Goal: Task Accomplishment & Management: Use online tool/utility

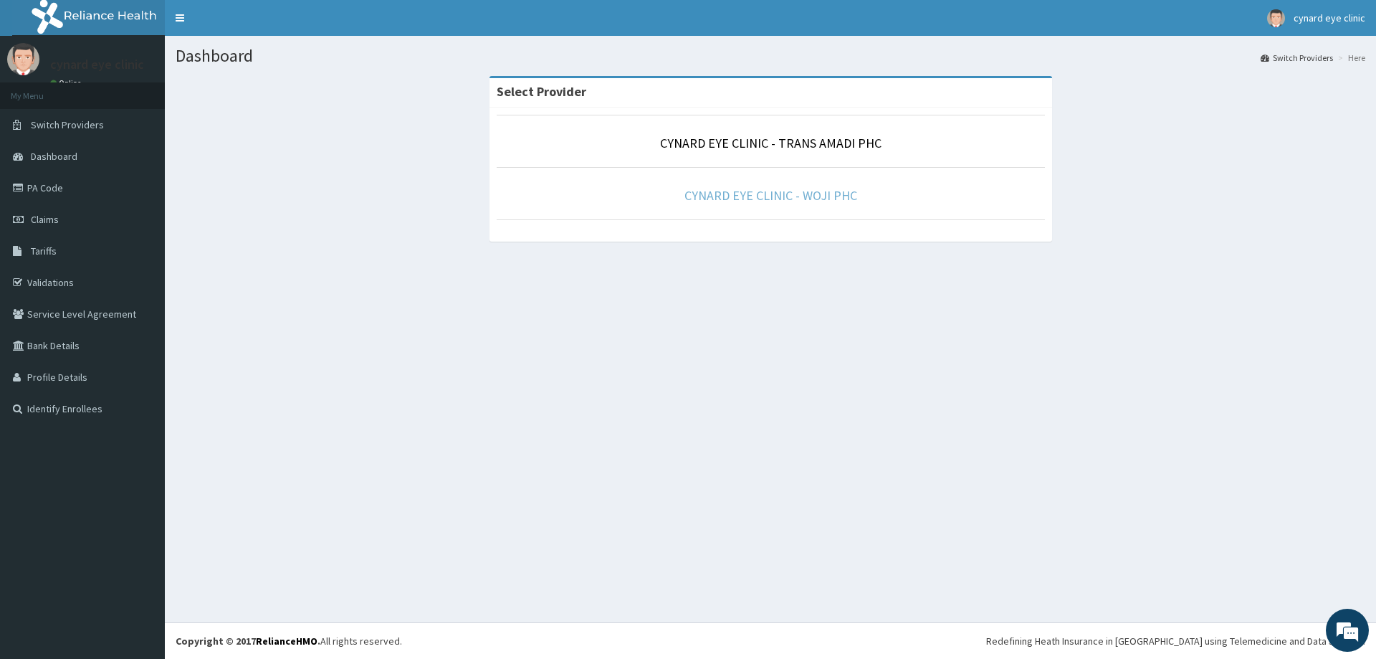
click at [753, 194] on link "CYNARD EYE CLINIC - WOJI PHC" at bounding box center [771, 195] width 173 height 16
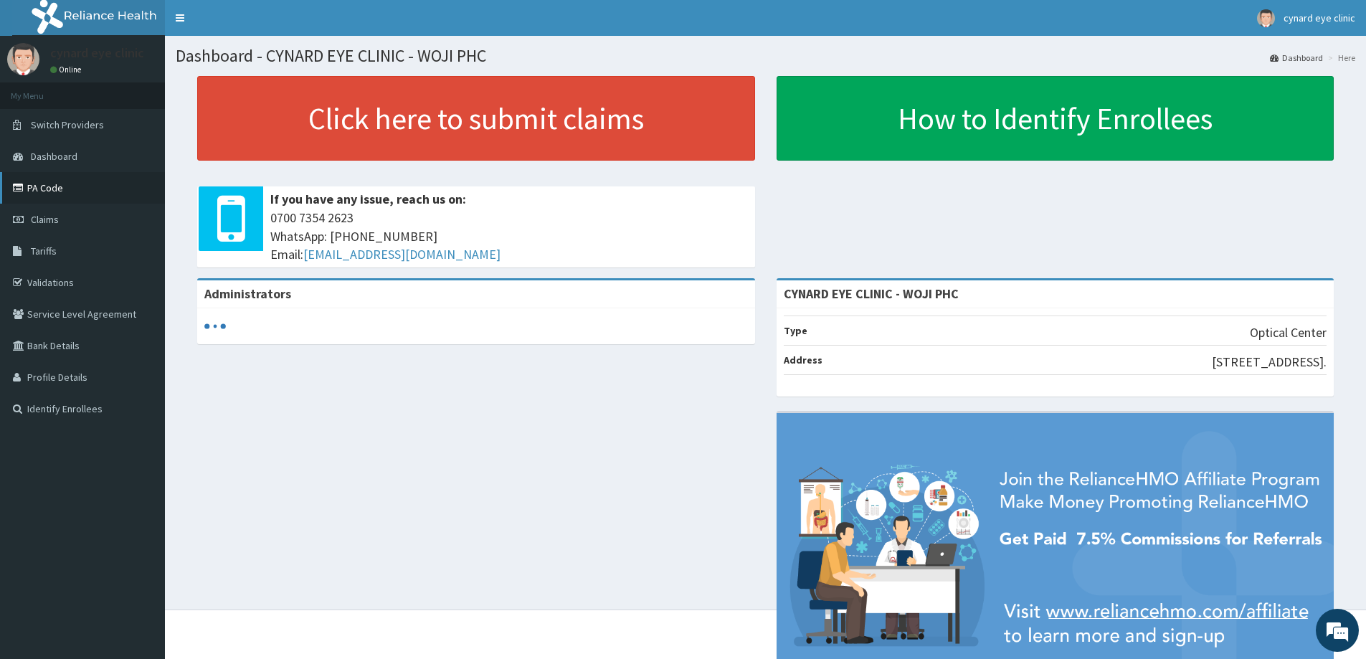
click at [38, 177] on link "PA Code" at bounding box center [82, 188] width 165 height 32
click at [1310, 18] on span "cynard eye clinic" at bounding box center [1319, 17] width 72 height 13
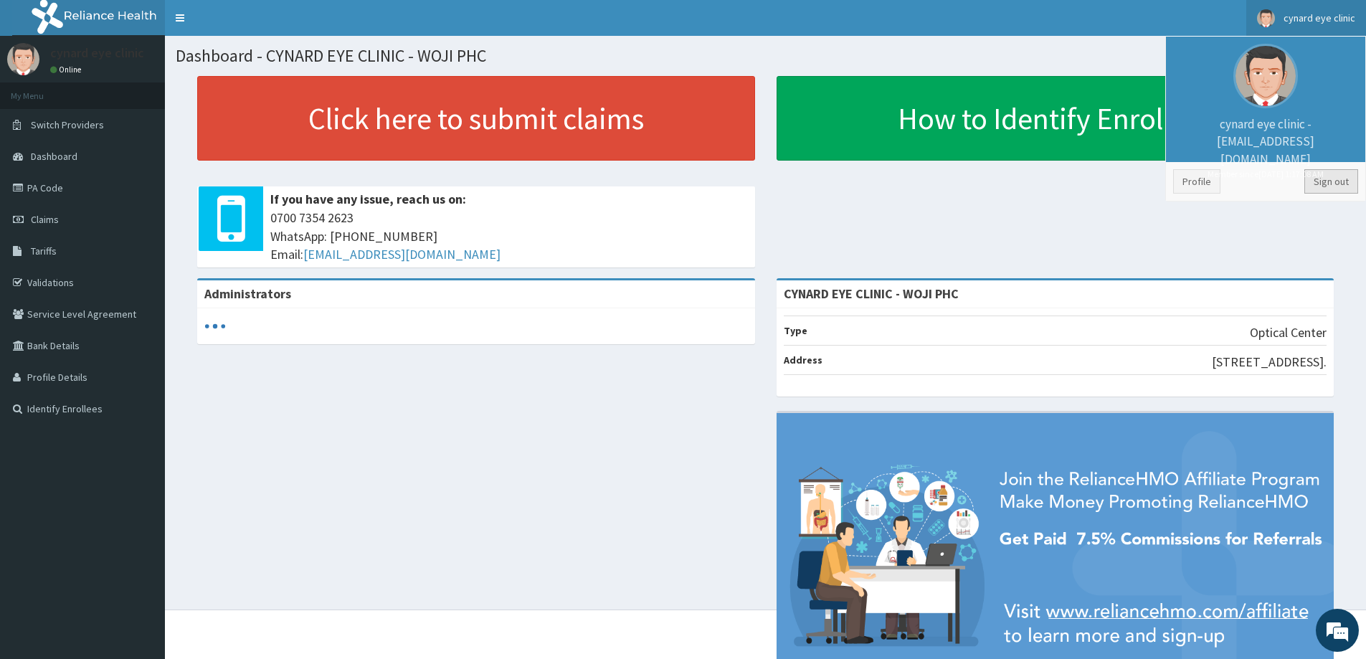
click at [1320, 173] on link "Sign out" at bounding box center [1331, 181] width 54 height 24
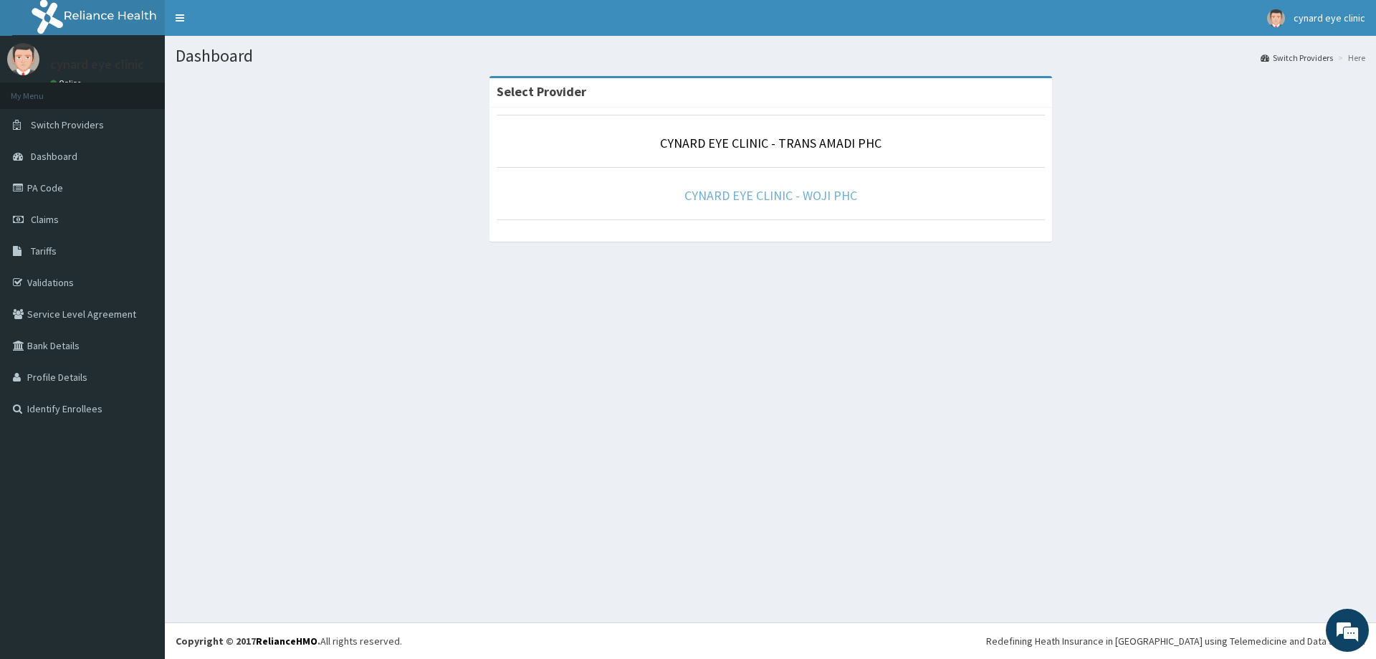
click at [835, 195] on link "CYNARD EYE CLINIC - WOJI PHC" at bounding box center [771, 195] width 173 height 16
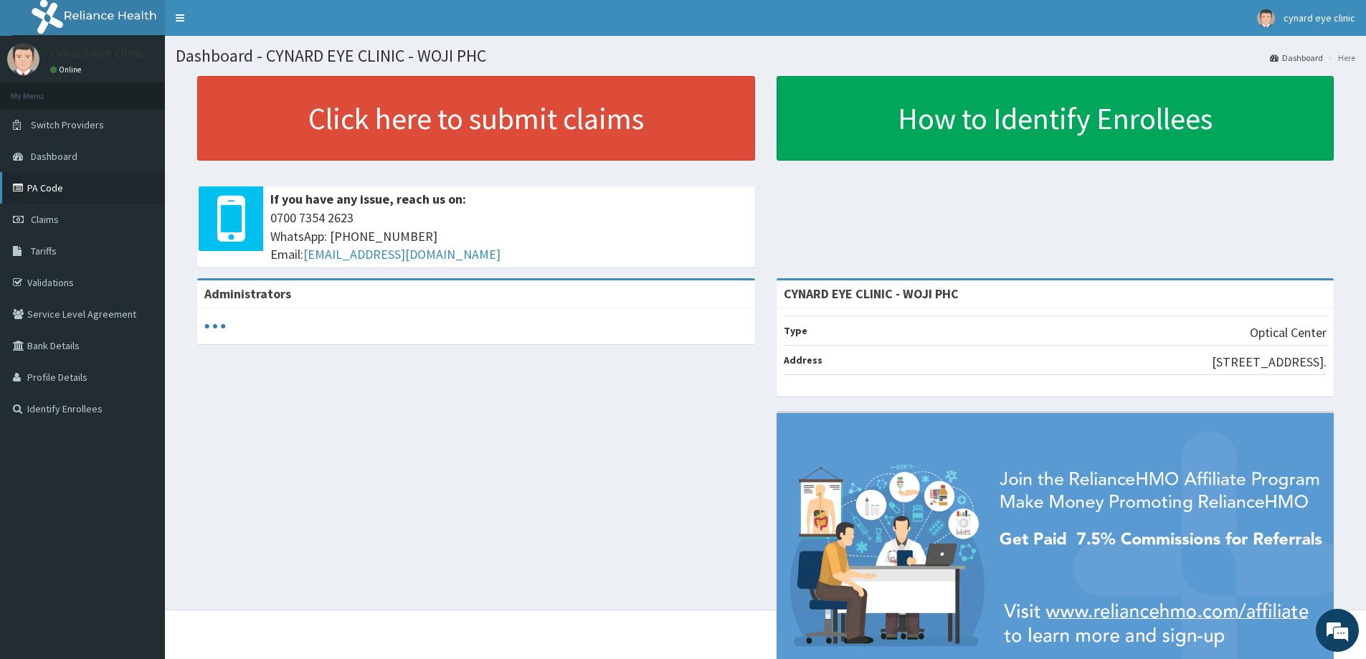
click at [45, 189] on link "PA Code" at bounding box center [82, 188] width 165 height 32
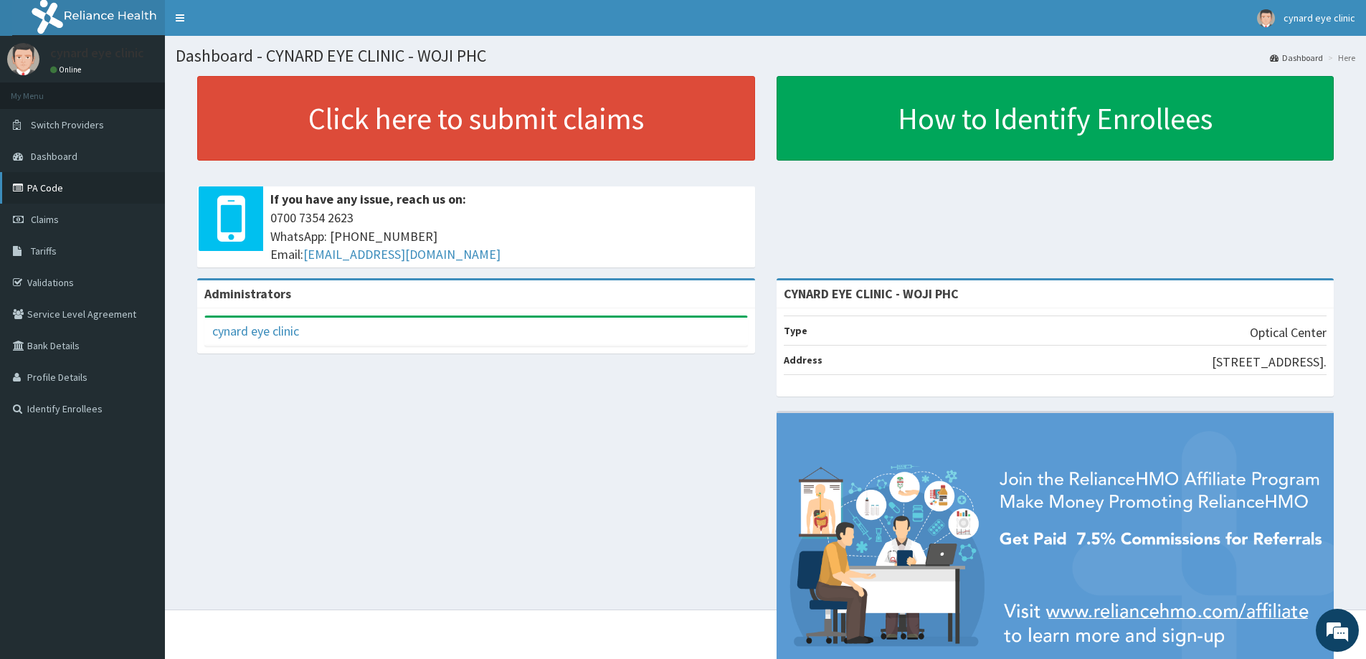
click at [43, 180] on link "PA Code" at bounding box center [82, 188] width 165 height 32
